Goal: Task Accomplishment & Management: Complete application form

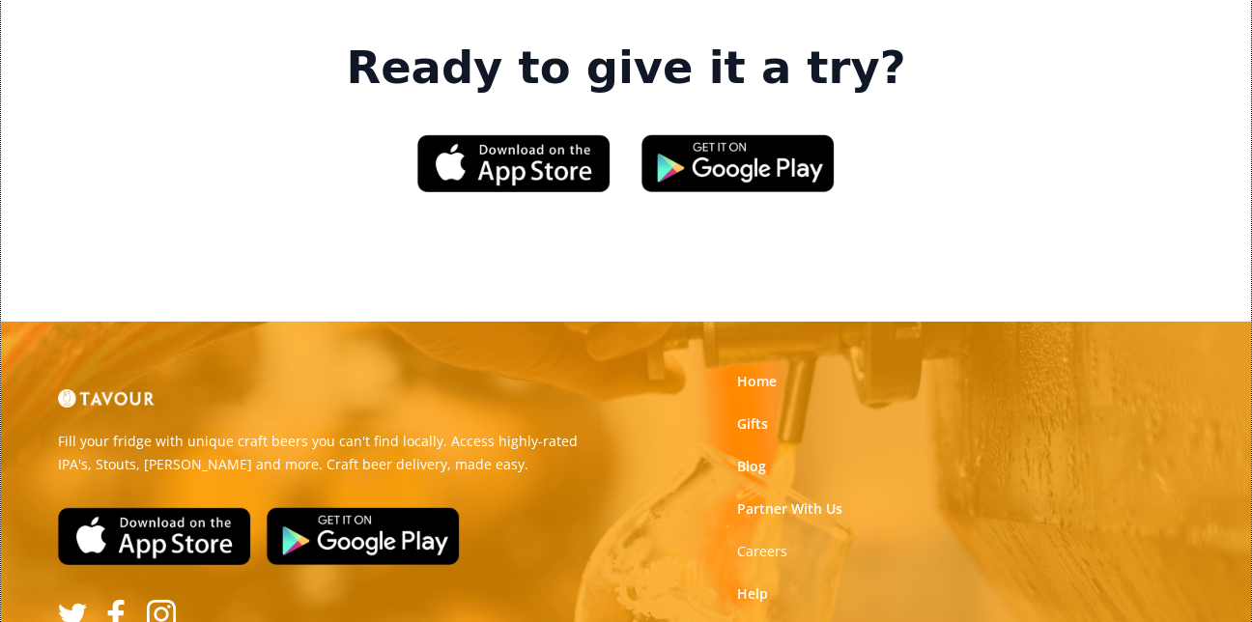
scroll to position [2965, 0]
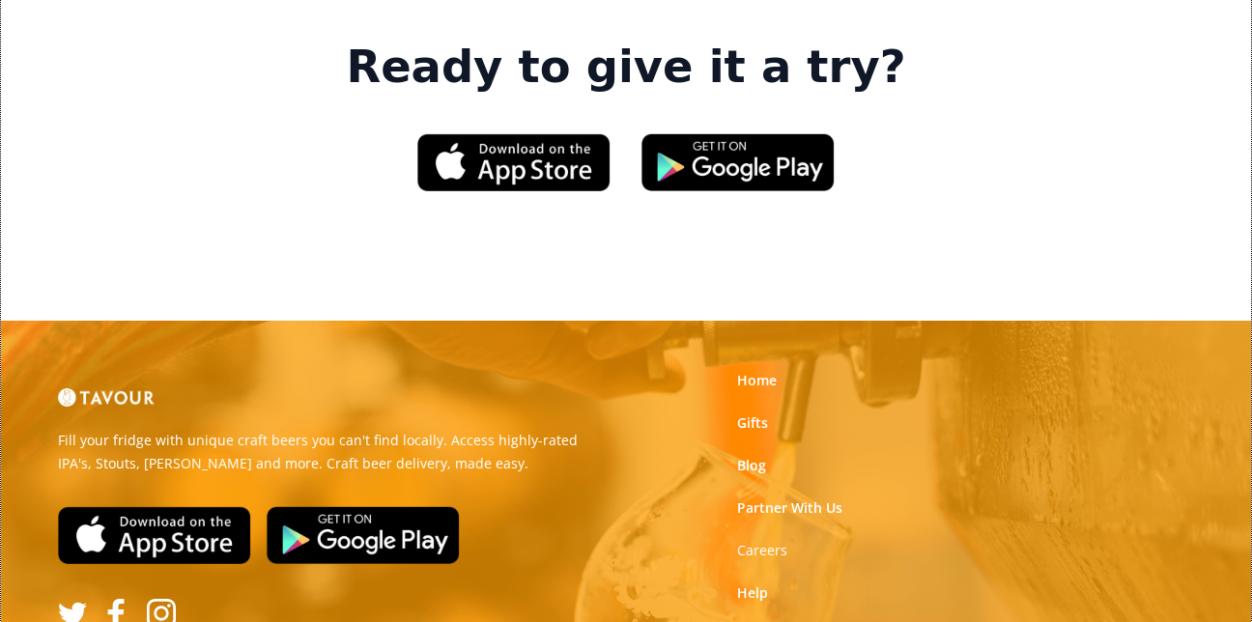
scroll to position [2961, 0]
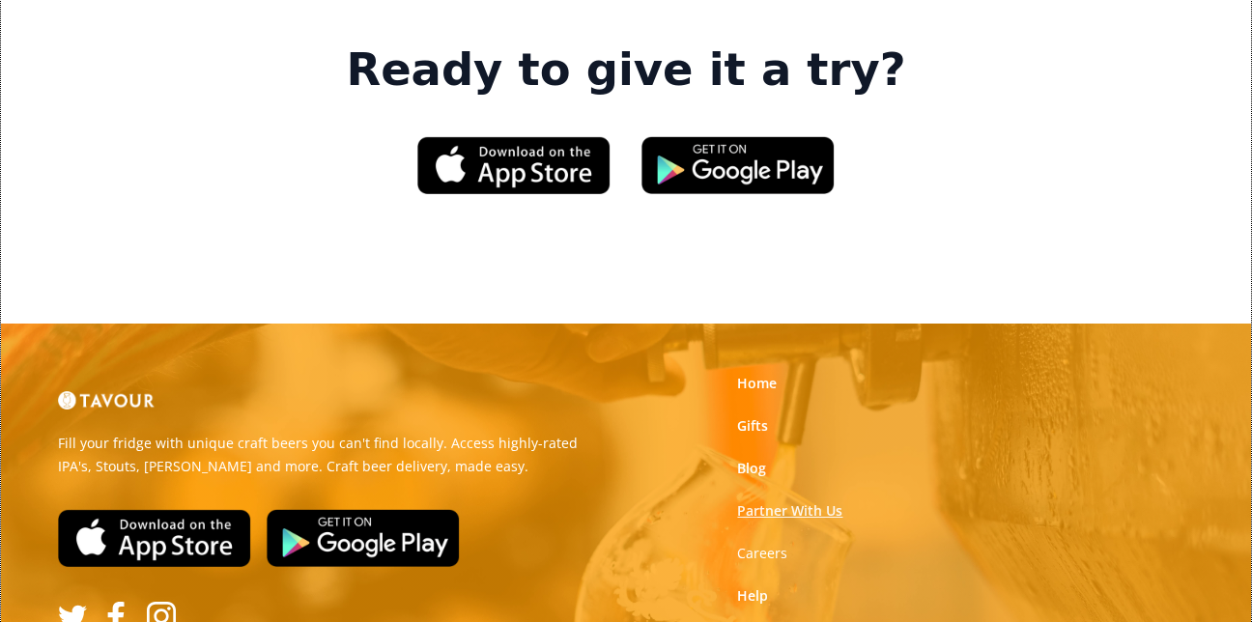
click at [789, 501] on link "Partner With Us" at bounding box center [789, 510] width 105 height 19
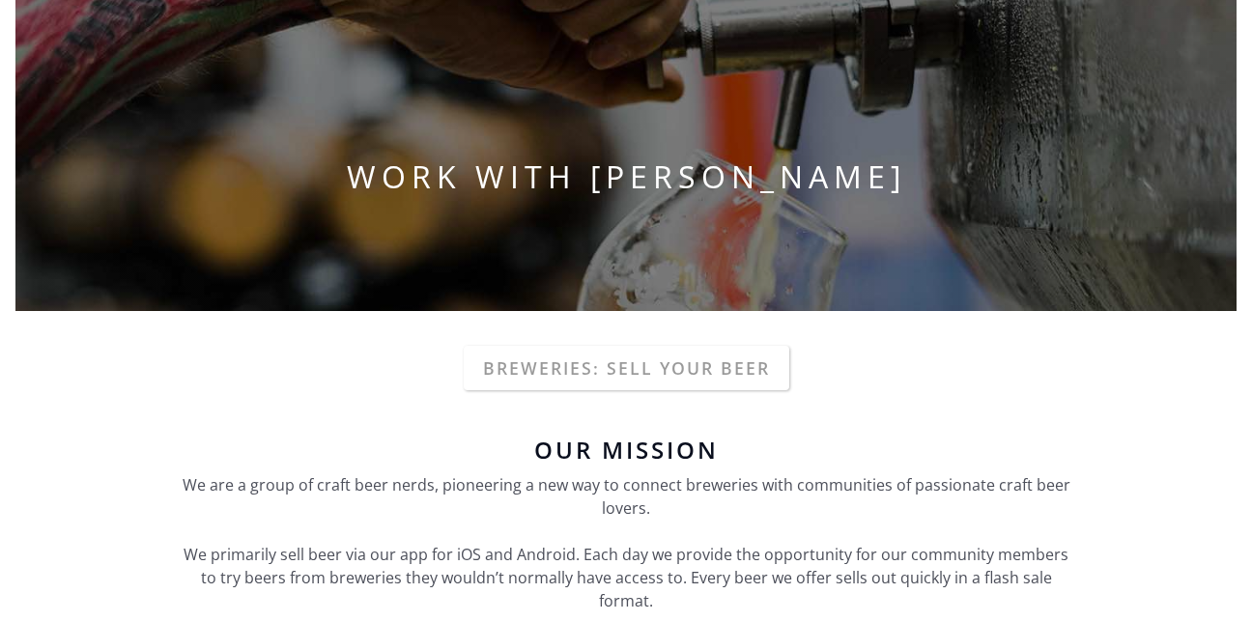
scroll to position [175, 0]
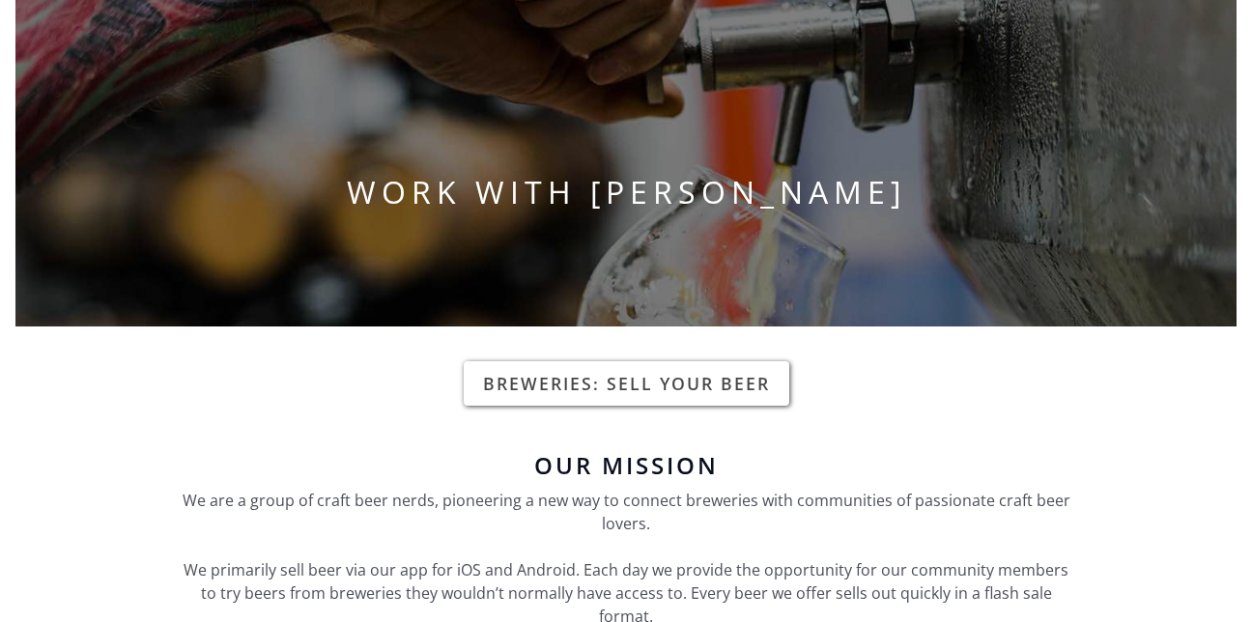
click at [670, 387] on link "Breweries: Sell your beer" at bounding box center [627, 383] width 326 height 44
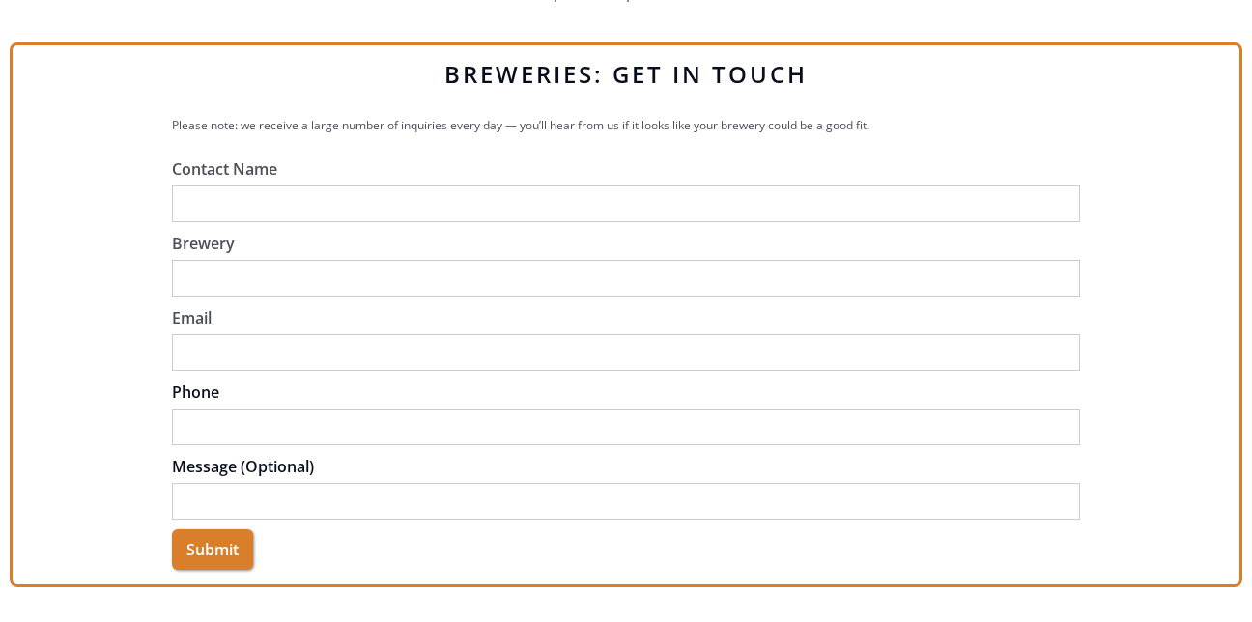
scroll to position [395, 0]
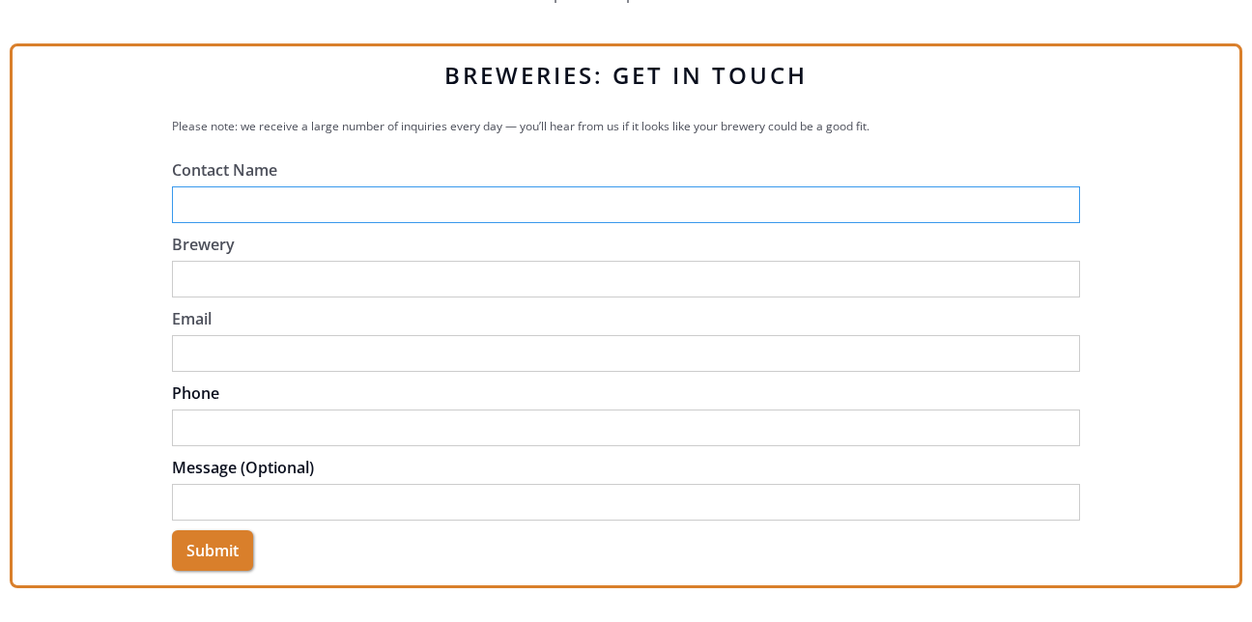
click at [205, 203] on input "Contact Name" at bounding box center [626, 204] width 908 height 37
type input "[PERSON_NAME]"
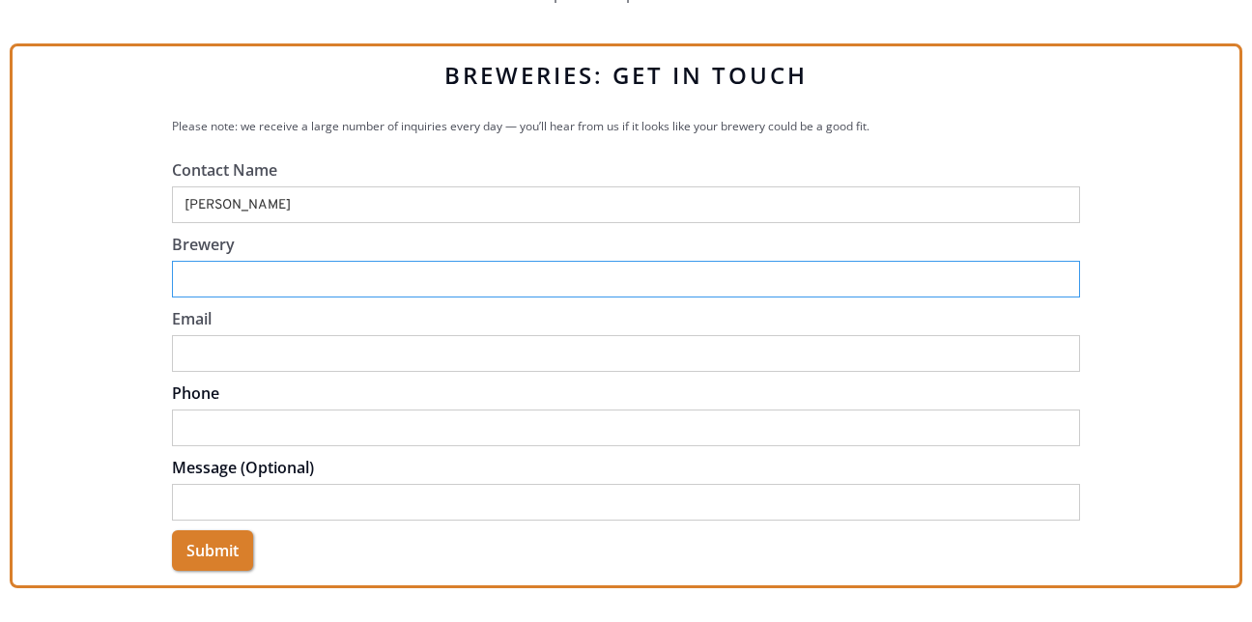
click at [186, 279] on input "Brewery" at bounding box center [626, 279] width 908 height 37
type input "Fort Hope Brewing"
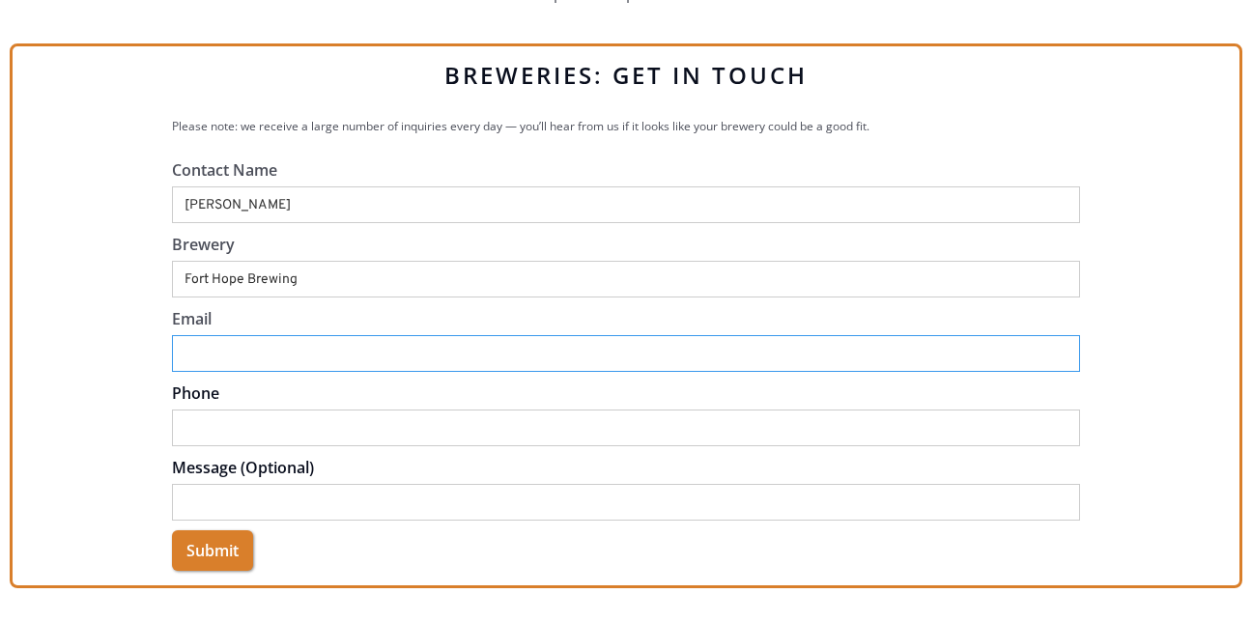
click at [210, 352] on input "Email" at bounding box center [626, 353] width 908 height 37
type input "[EMAIL_ADDRESS][DOMAIN_NAME]"
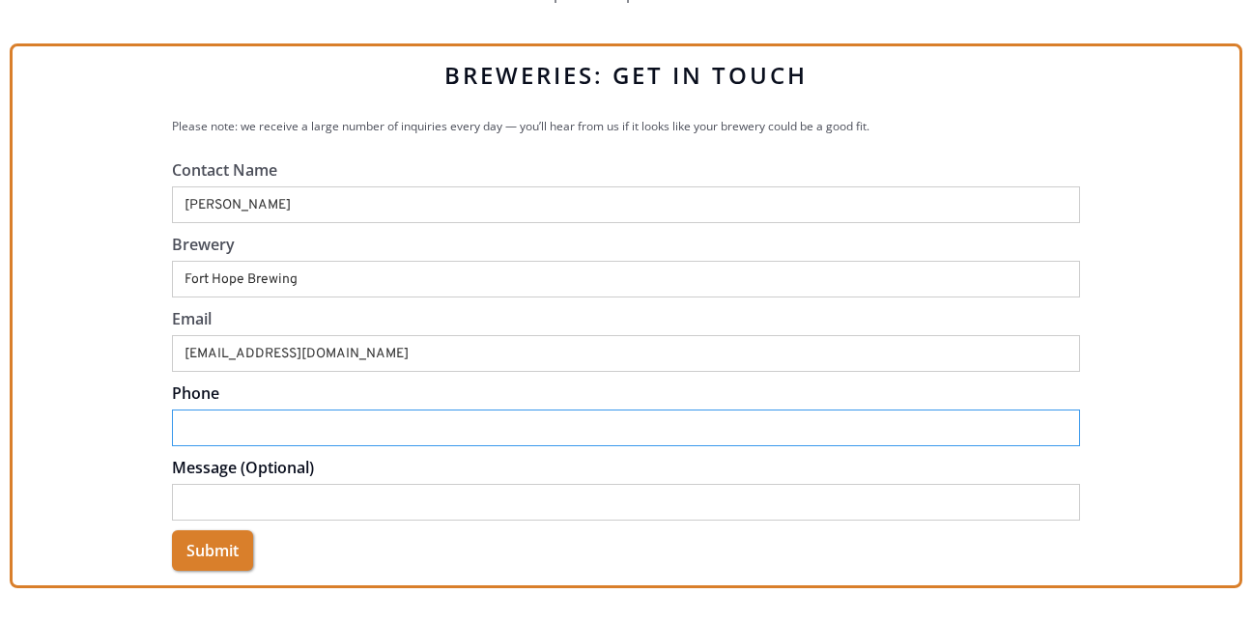
click at [600, 428] on input "Phone" at bounding box center [626, 428] width 908 height 37
type input "4409419186"
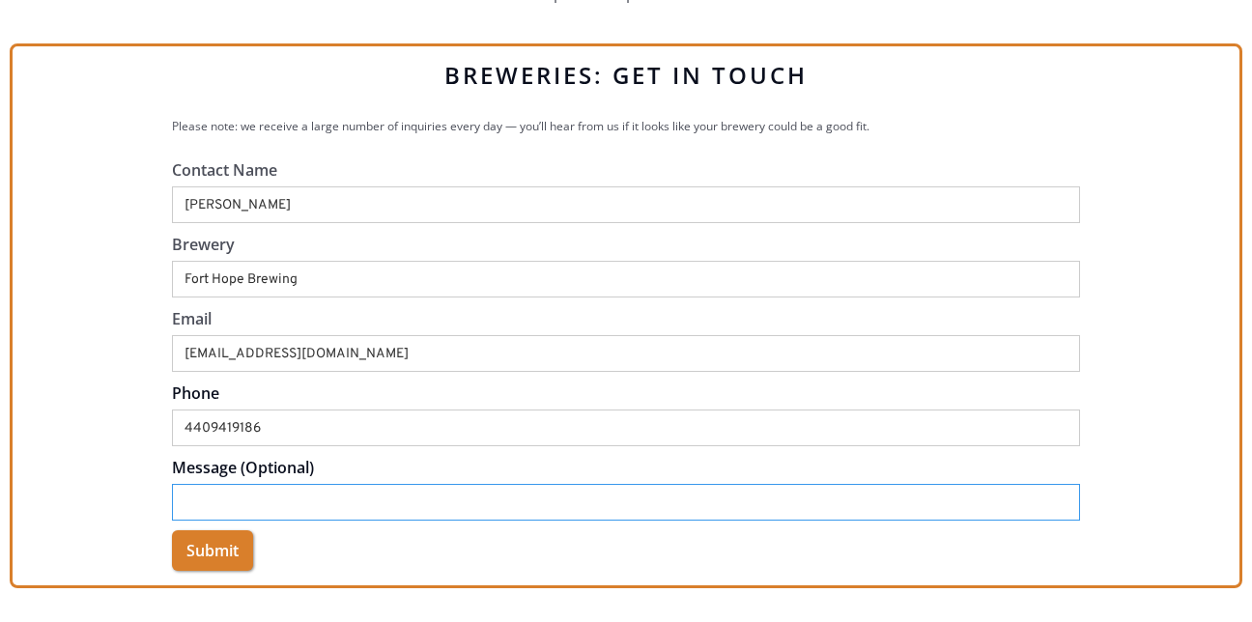
click at [594, 495] on input "Message (Optional)" at bounding box center [626, 502] width 908 height 37
paste input "​At Fort Hope Brewing Co., we're honored to partner with Hope For The Warriors,…"
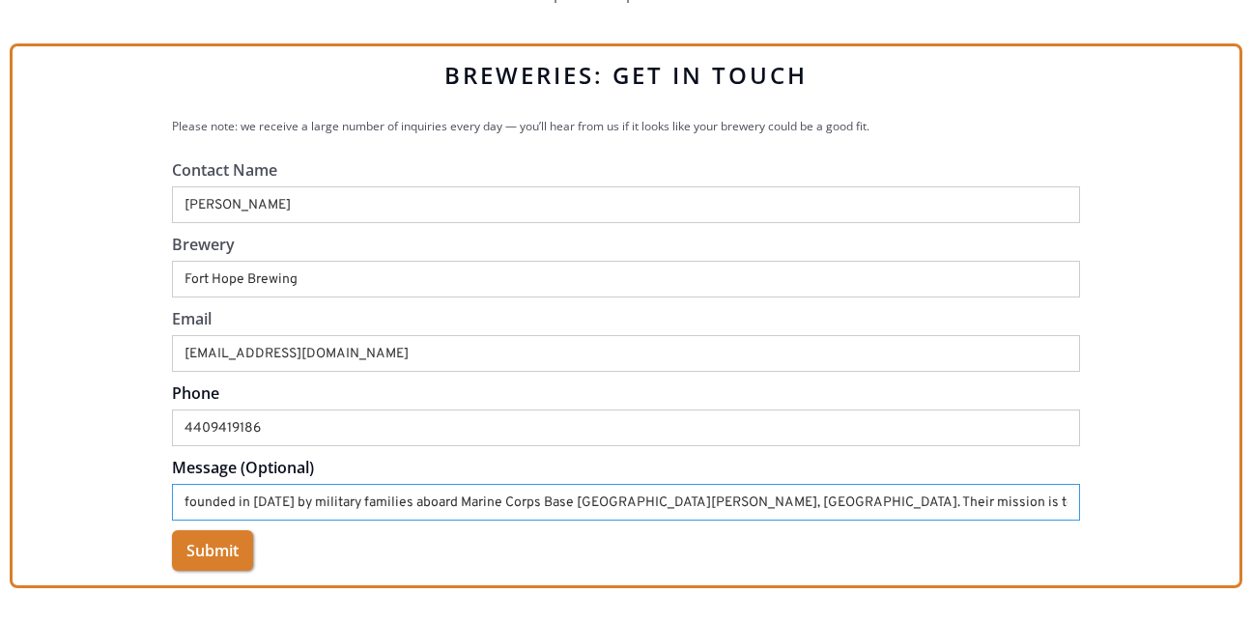
scroll to position [0, 657]
drag, startPoint x: 1067, startPoint y: 511, endPoint x: 658, endPoint y: 480, distance: 409.8
click at [658, 480] on form "Contact Name [PERSON_NAME] Brewery Fort Hope Brewing Email [EMAIL_ADDRESS][DOMA…" at bounding box center [626, 364] width 908 height 413
drag, startPoint x: 986, startPoint y: 499, endPoint x: 1125, endPoint y: 499, distance: 138.2
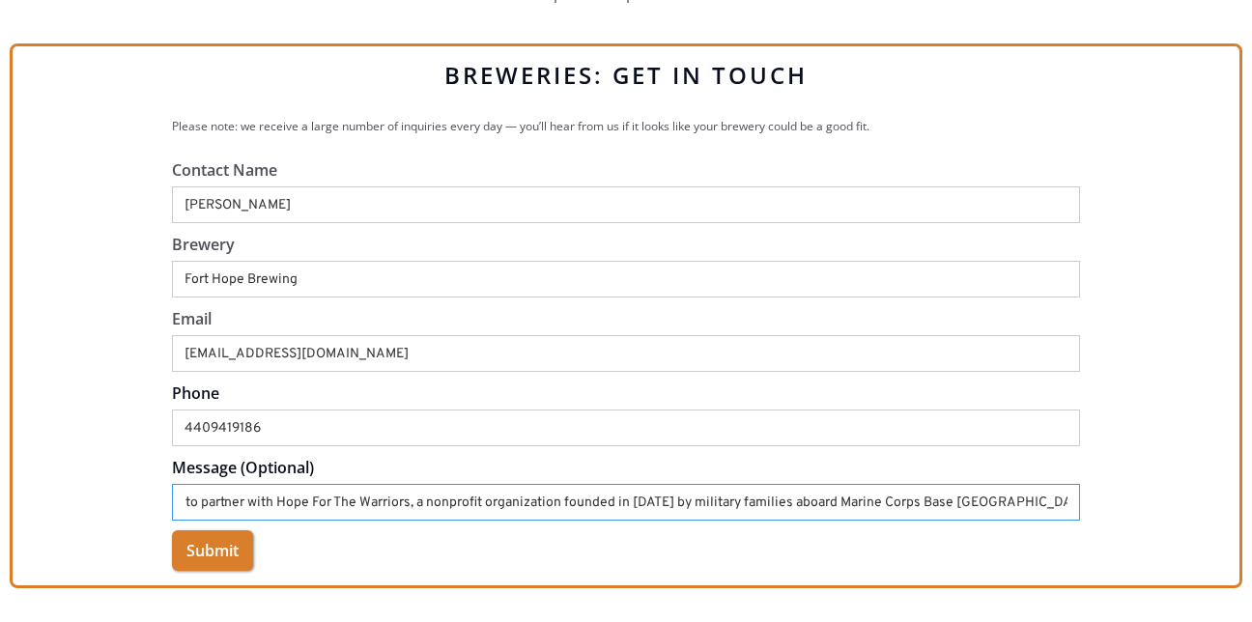
click at [1125, 499] on div "BREWERIES: GET IN TOUCH Please note: we receive a large number of inquiries eve…" at bounding box center [626, 315] width 1233 height 545
click at [1069, 505] on input "​At Fort Hope Brewing Co., we're honored to partner with Hope For The Warriors,…" at bounding box center [626, 502] width 908 height 37
type input "​At Fort Hope Brewing Co., we're honored to partner with Hope For The Warriors,…"
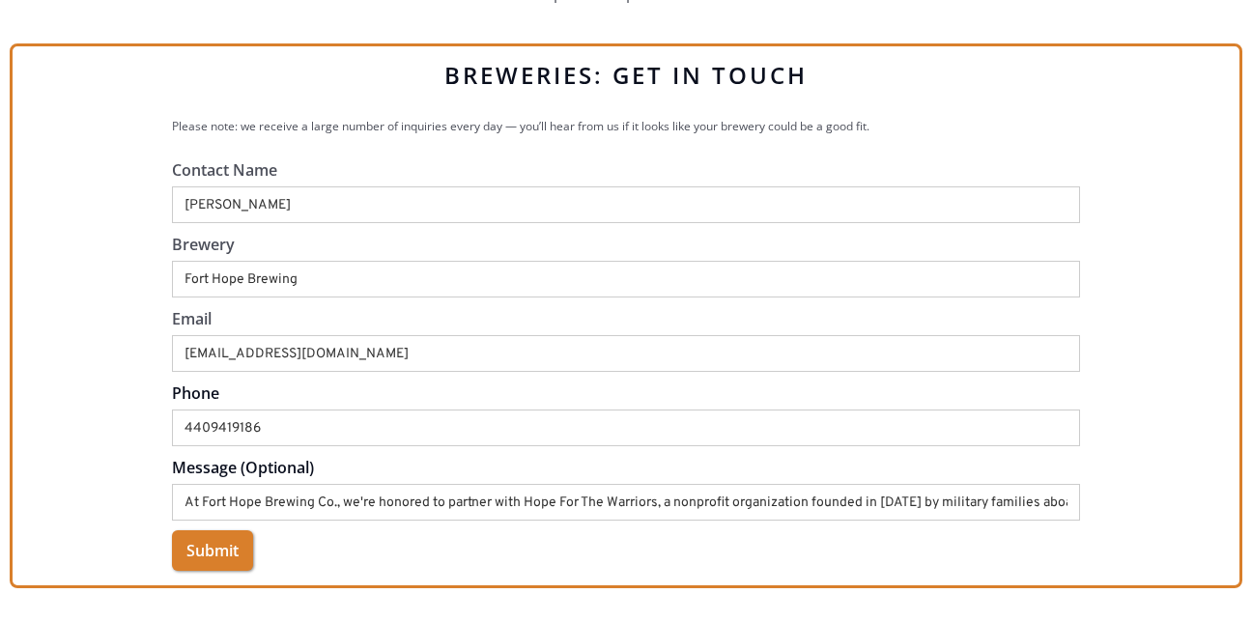
click at [1207, 379] on div "BREWERIES: GET IN TOUCH Please note: we receive a large number of inquiries eve…" at bounding box center [626, 315] width 1233 height 545
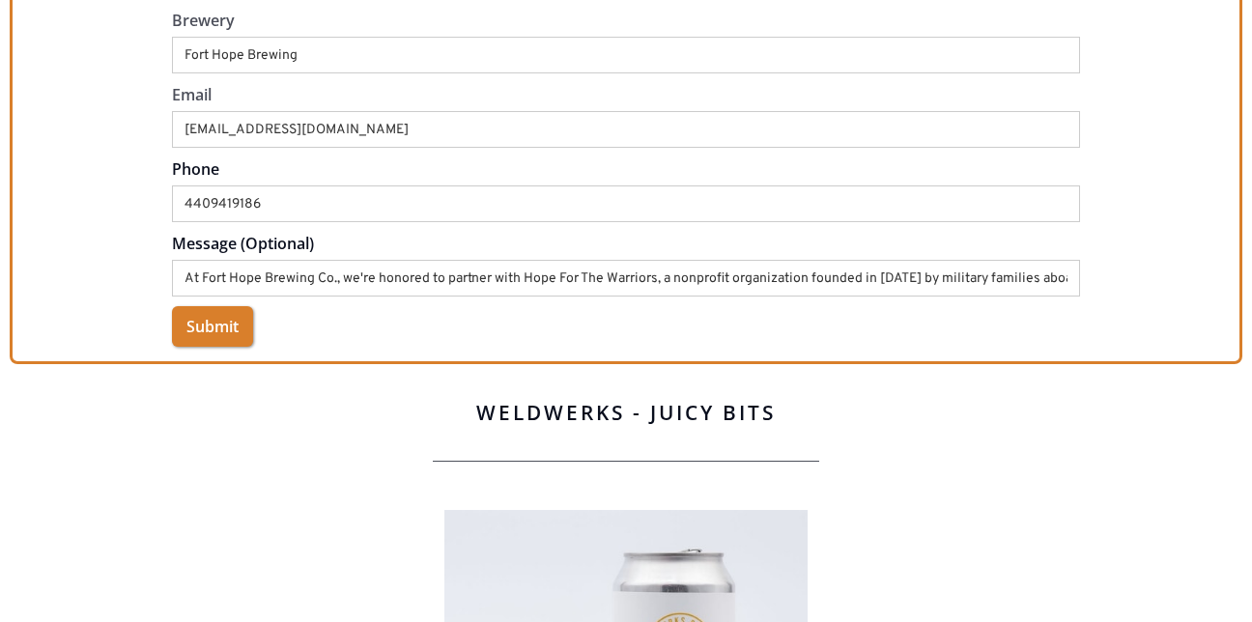
scroll to position [618, 0]
click at [202, 322] on input "Submit" at bounding box center [212, 327] width 81 height 41
type input "Please wait..."
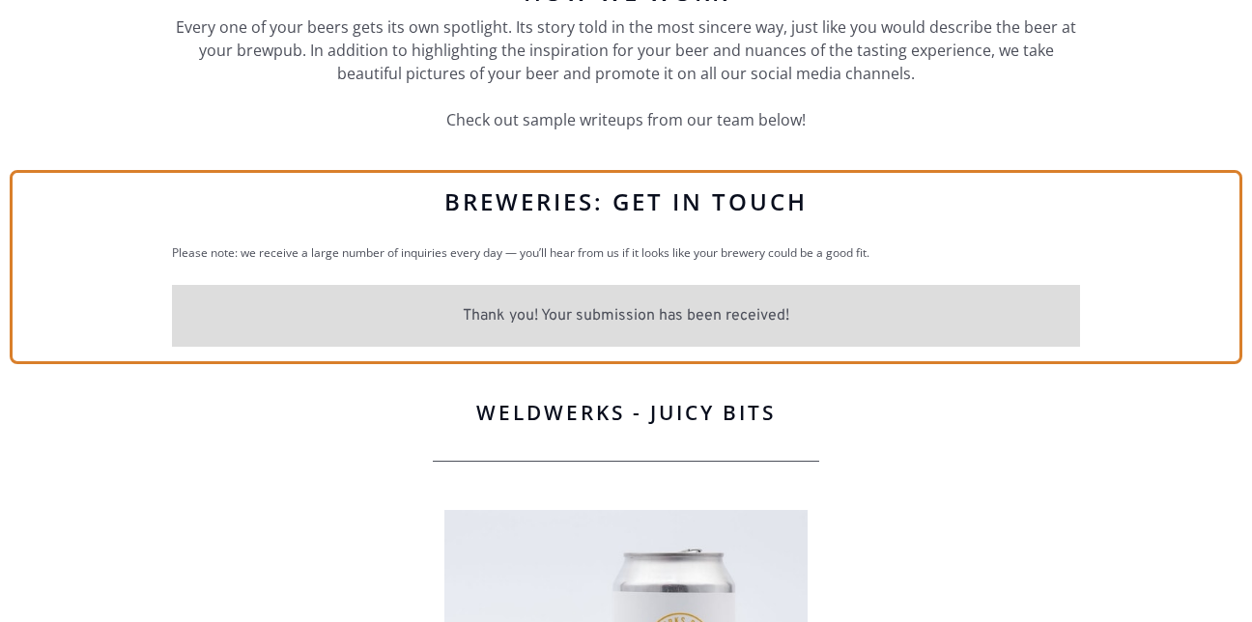
scroll to position [0, 0]
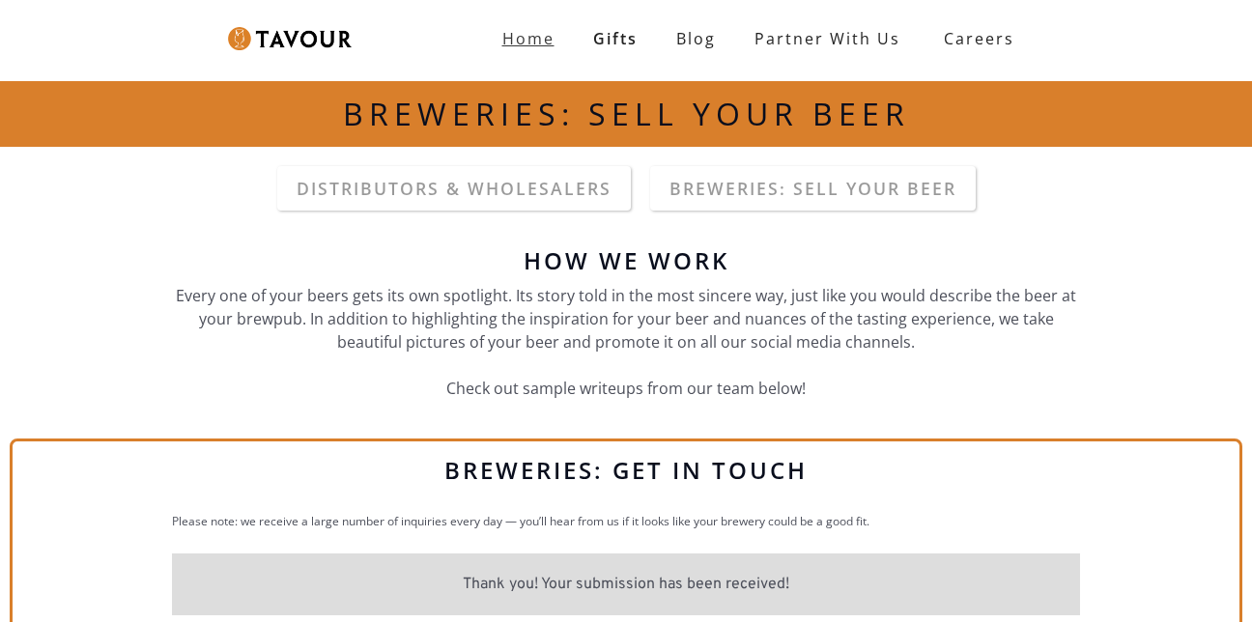
click at [560, 45] on link "Home" at bounding box center [528, 38] width 91 height 39
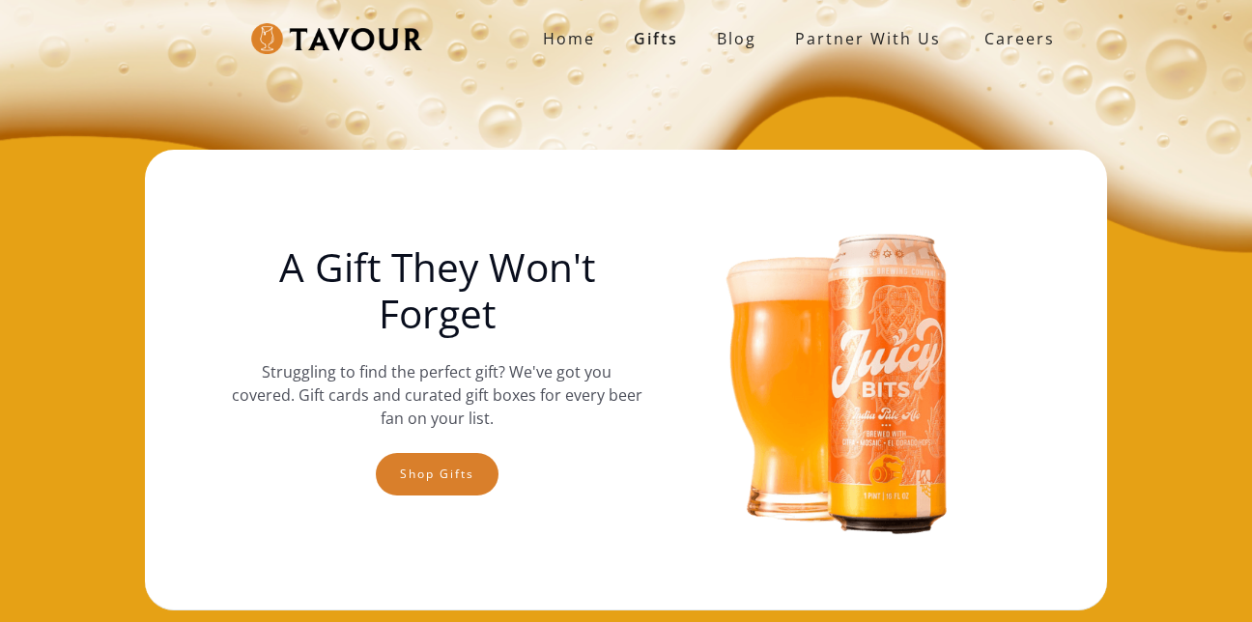
click at [1002, 40] on strong "Careers" at bounding box center [1019, 38] width 71 height 39
